Goal: Use online tool/utility: Utilize a website feature to perform a specific function

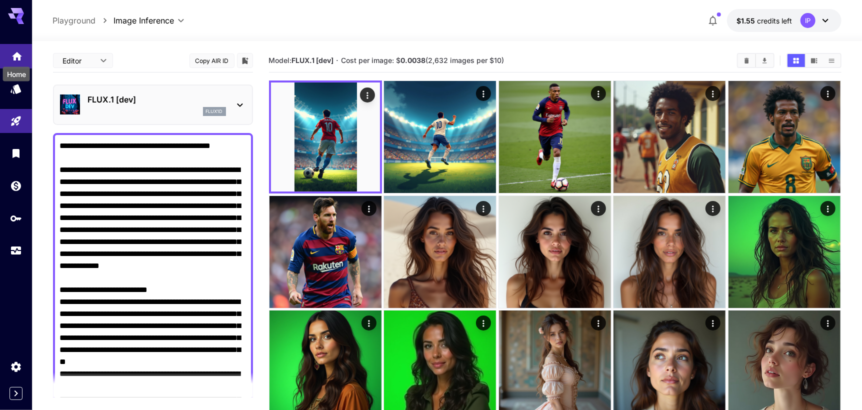
click at [20, 55] on icon "Home" at bounding box center [17, 53] width 12 height 12
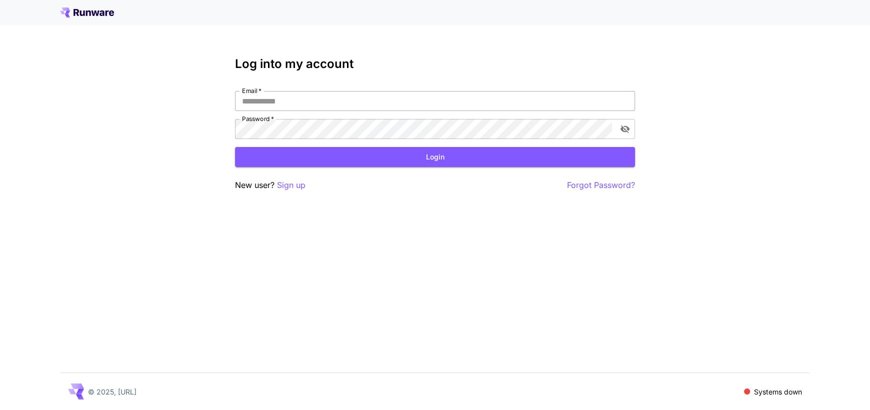
click at [281, 96] on input "Email   *" at bounding box center [435, 101] width 400 height 20
type input "**********"
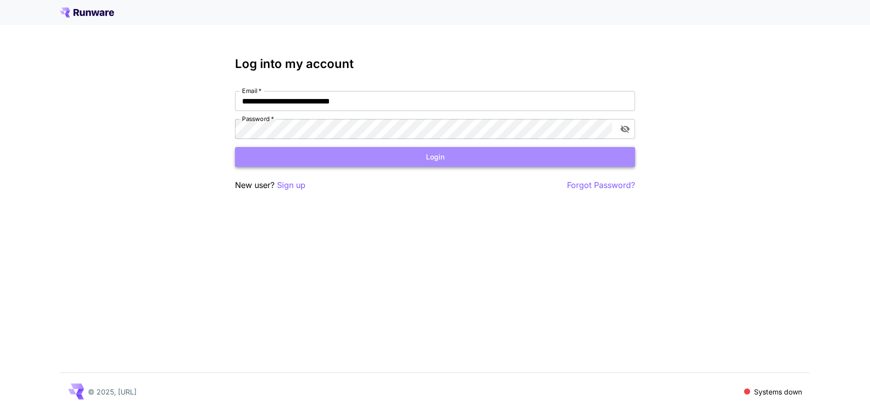
click at [314, 164] on button "Login" at bounding box center [435, 157] width 400 height 20
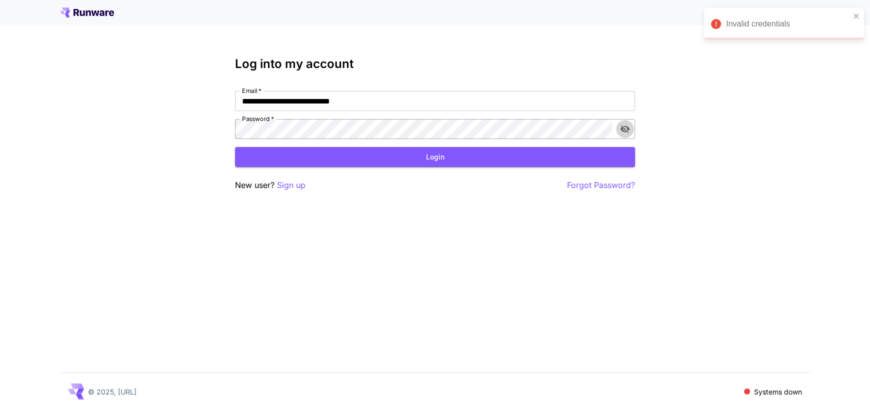
click at [620, 130] on icon "toggle password visibility" at bounding box center [625, 129] width 10 height 10
click at [341, 160] on button "Login" at bounding box center [435, 157] width 400 height 20
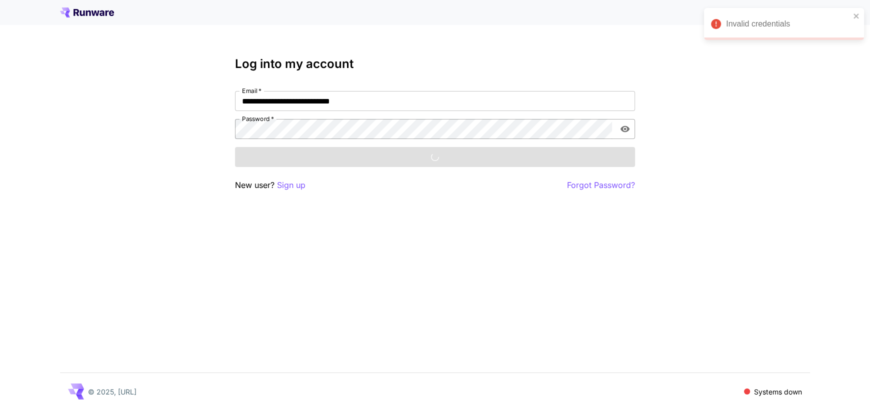
click at [626, 128] on icon "toggle password visibility" at bounding box center [625, 129] width 10 height 10
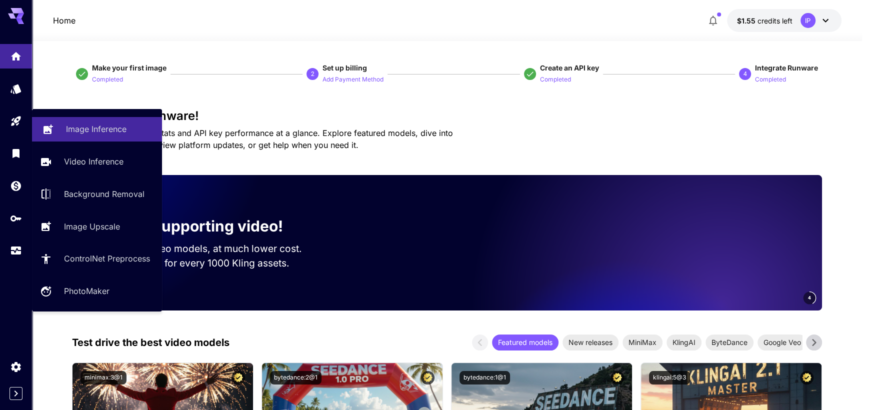
click at [74, 130] on p "Image Inference" at bounding box center [96, 129] width 60 height 12
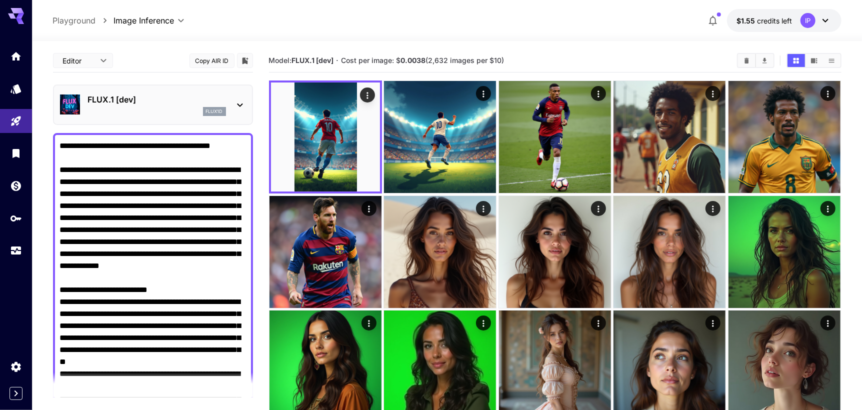
drag, startPoint x: 201, startPoint y: 132, endPoint x: 0, endPoint y: -15, distance: 249.2
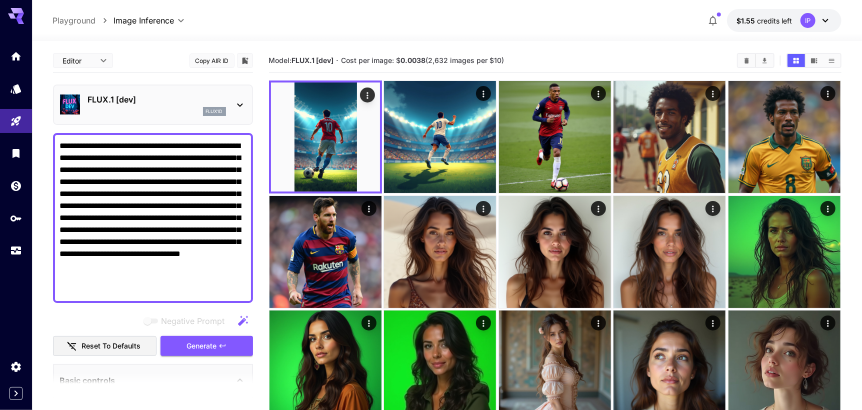
click at [207, 241] on textarea "**********" at bounding box center [153, 218] width 186 height 156
type textarea "**********"
click at [220, 346] on icon "button" at bounding box center [222, 346] width 8 height 8
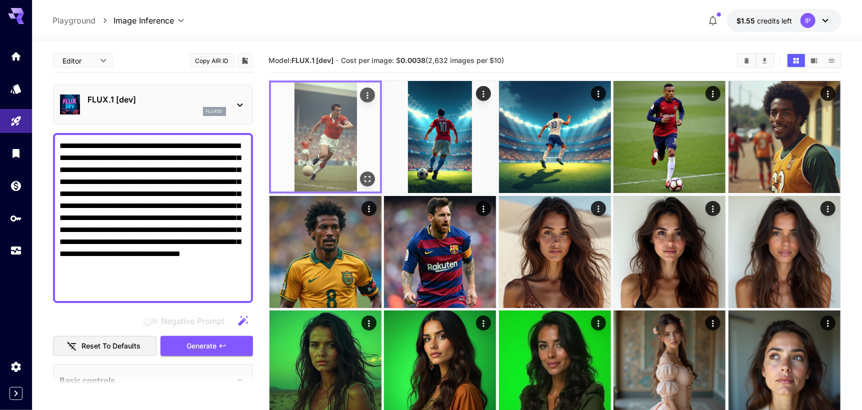
click at [329, 164] on img at bounding box center [325, 136] width 109 height 109
click at [321, 126] on img at bounding box center [325, 136] width 109 height 109
click at [328, 98] on img at bounding box center [325, 136] width 109 height 109
click at [367, 176] on icon "Open in fullscreen" at bounding box center [367, 179] width 10 height 10
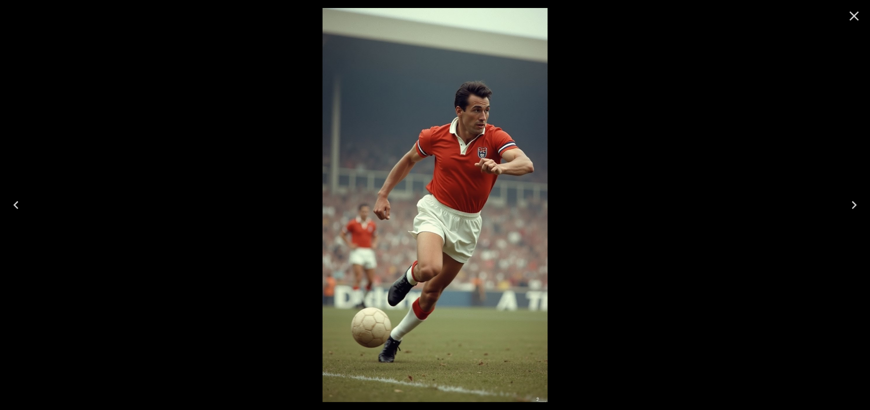
click at [851, 15] on icon "Close" at bounding box center [854, 16] width 16 height 16
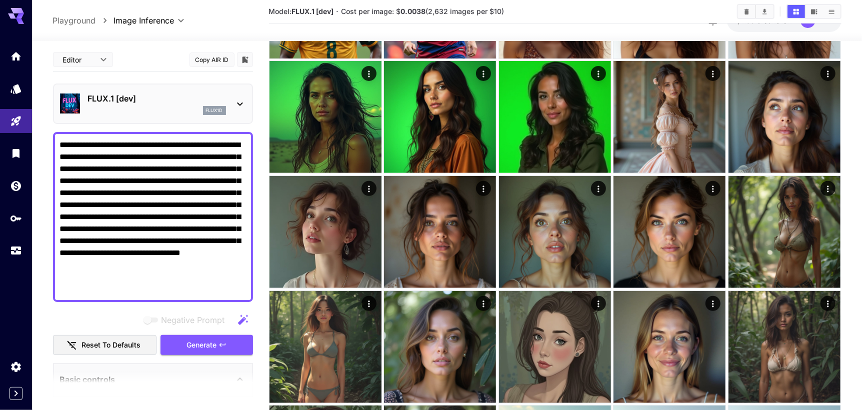
click at [238, 106] on icon at bounding box center [240, 104] width 12 height 12
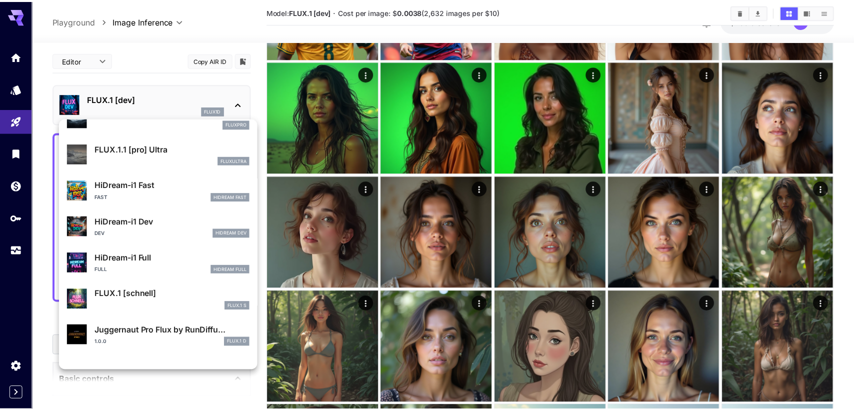
scroll to position [989, 0]
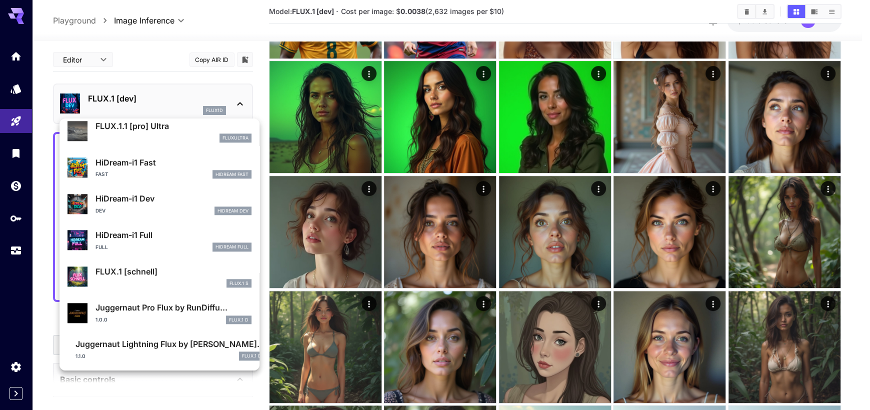
click at [139, 270] on p "FLUX.1 [schnell]" at bounding box center [173, 271] width 156 height 12
type input "*"
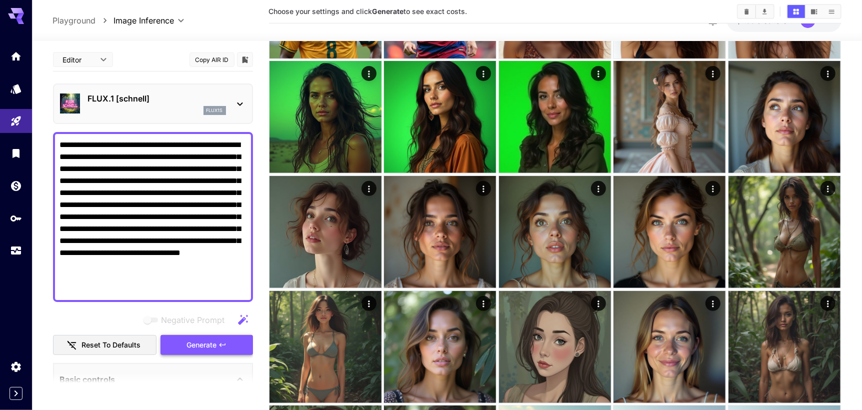
click at [200, 341] on span "Generate" at bounding box center [201, 345] width 30 height 12
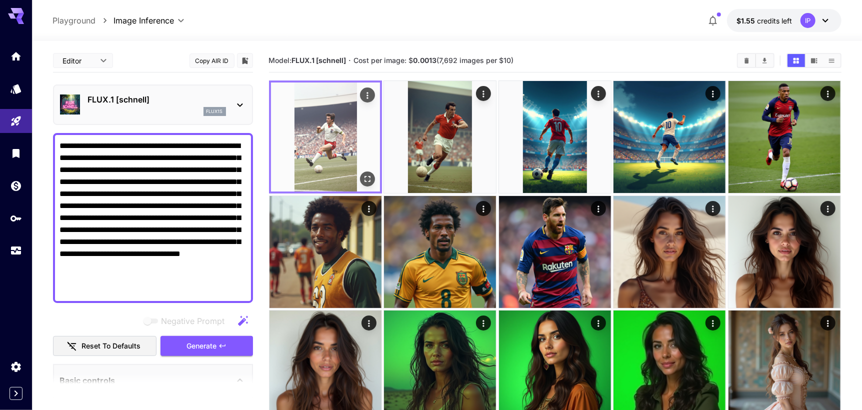
click at [369, 183] on icon "Open in fullscreen" at bounding box center [367, 179] width 10 height 10
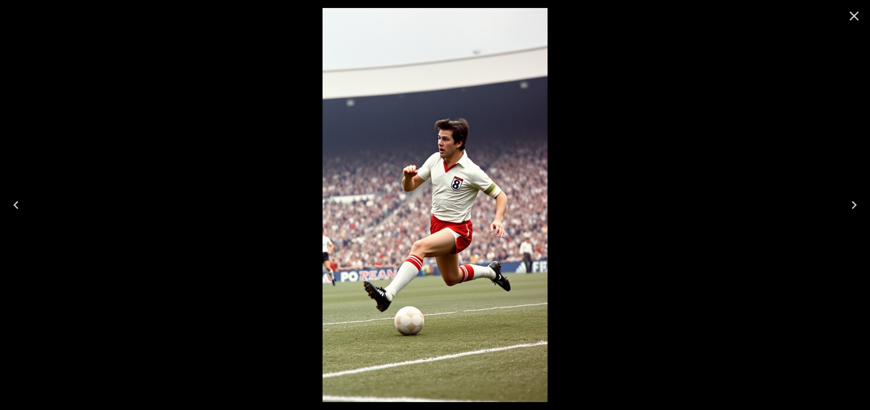
click at [848, 21] on icon "Close" at bounding box center [854, 16] width 16 height 16
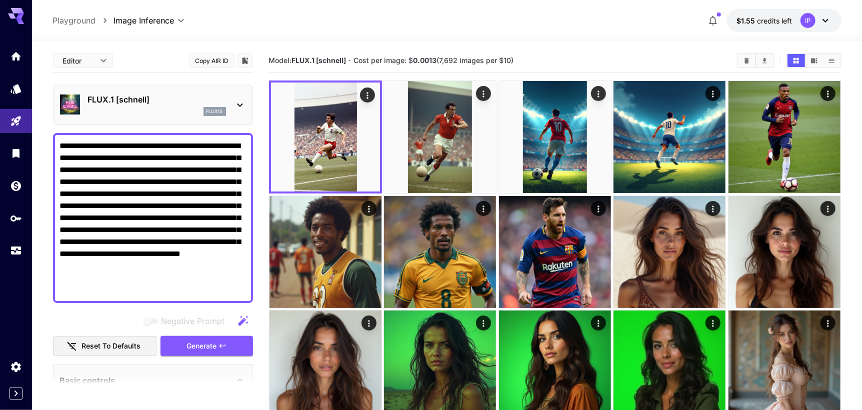
drag, startPoint x: 177, startPoint y: 280, endPoint x: 45, endPoint y: 138, distance: 194.5
paste textarea
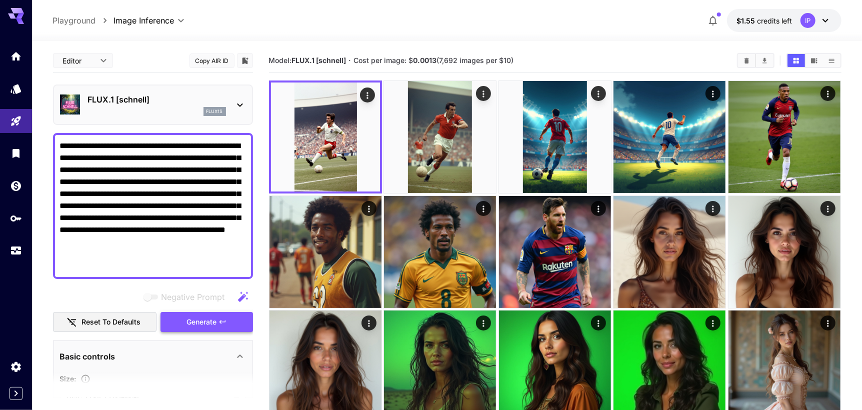
click at [206, 317] on span "Generate" at bounding box center [201, 322] width 30 height 12
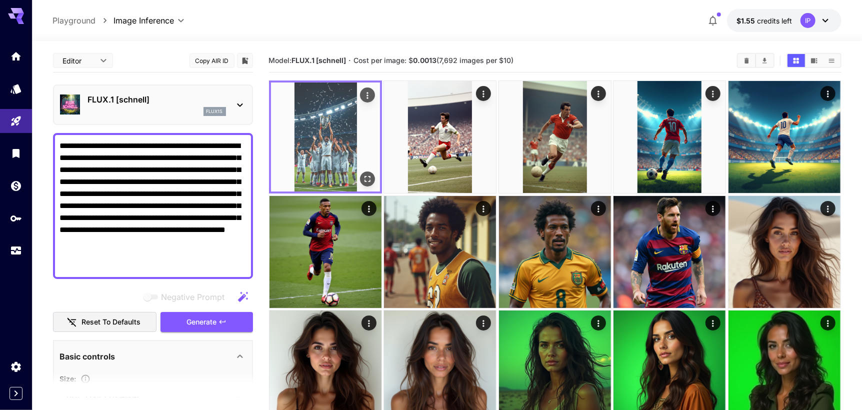
click at [315, 141] on img at bounding box center [325, 136] width 109 height 109
click at [365, 178] on icon "Open in fullscreen" at bounding box center [367, 179] width 10 height 10
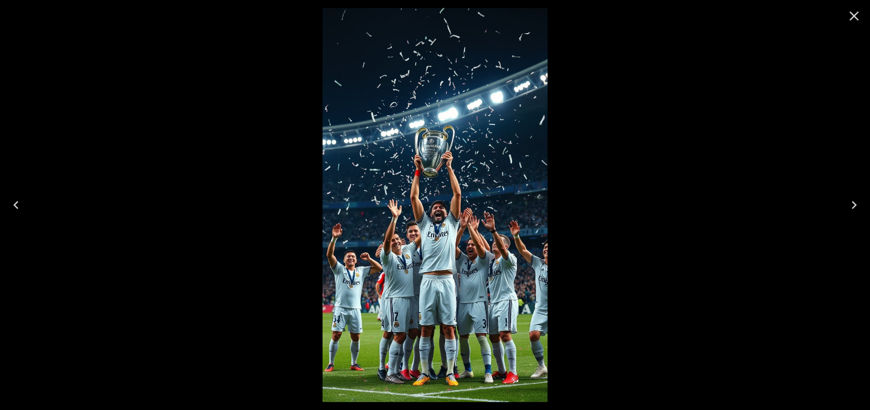
click at [851, 15] on icon "Close" at bounding box center [854, 16] width 16 height 16
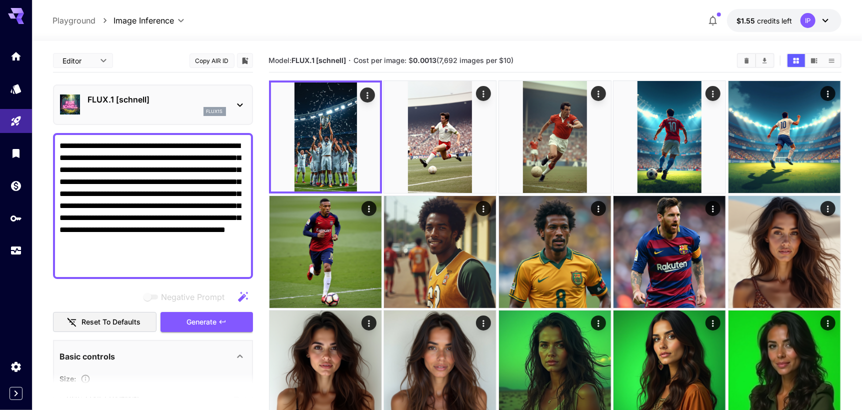
click at [189, 250] on textarea "**********" at bounding box center [153, 206] width 186 height 132
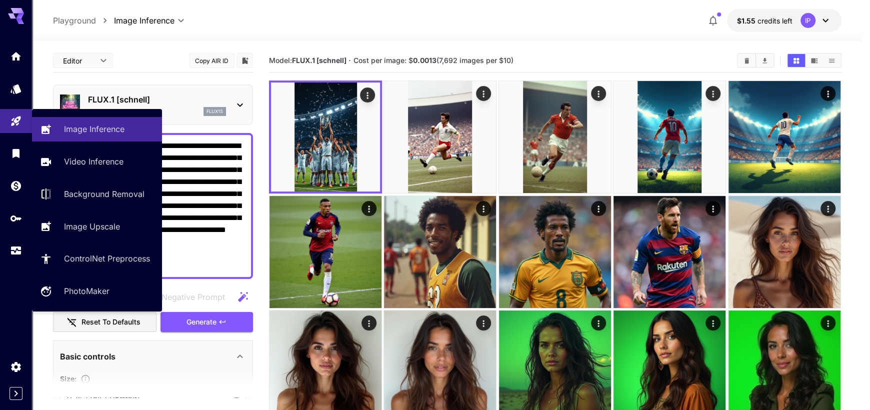
drag, startPoint x: 179, startPoint y: 258, endPoint x: 0, endPoint y: 104, distance: 236.1
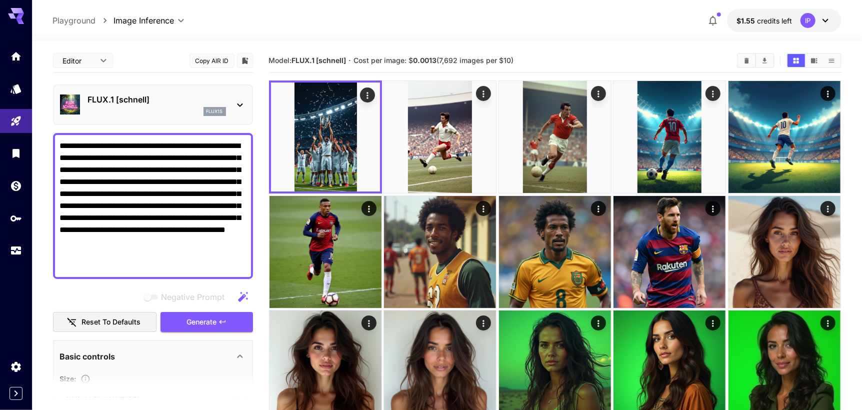
paste textarea "********"
type textarea "**********"
click at [193, 316] on span "Generate" at bounding box center [201, 322] width 30 height 12
